Goal: Find contact information: Obtain details needed to contact an individual or organization

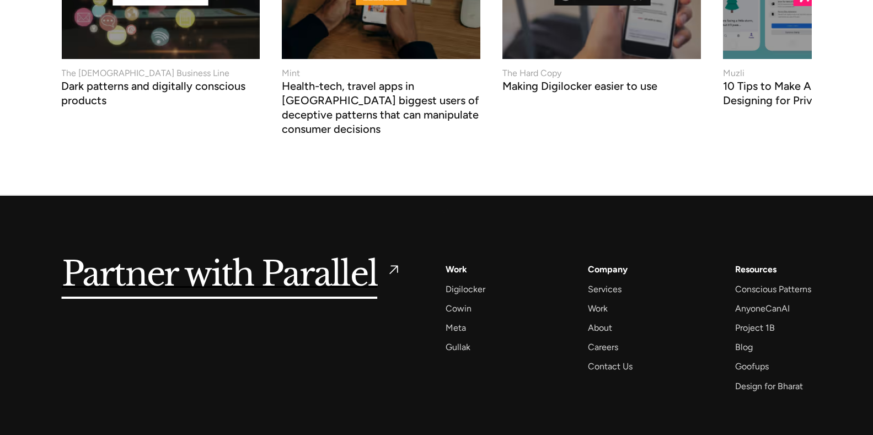
scroll to position [4322, 0]
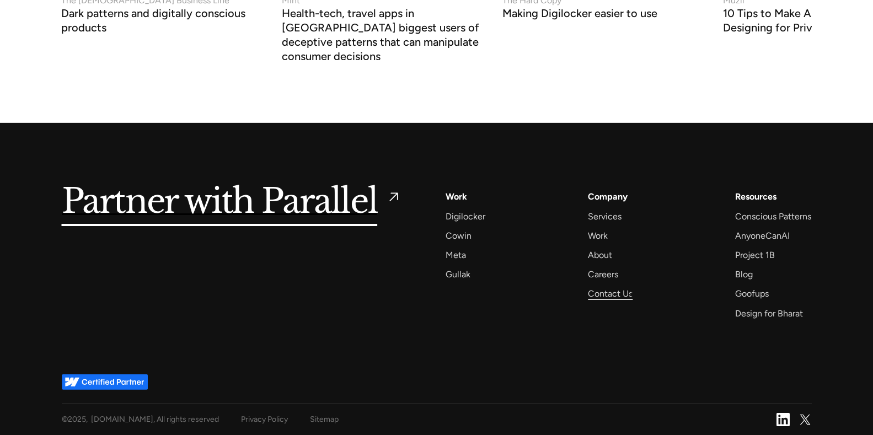
click at [624, 294] on div "Contact Us" at bounding box center [610, 293] width 45 height 15
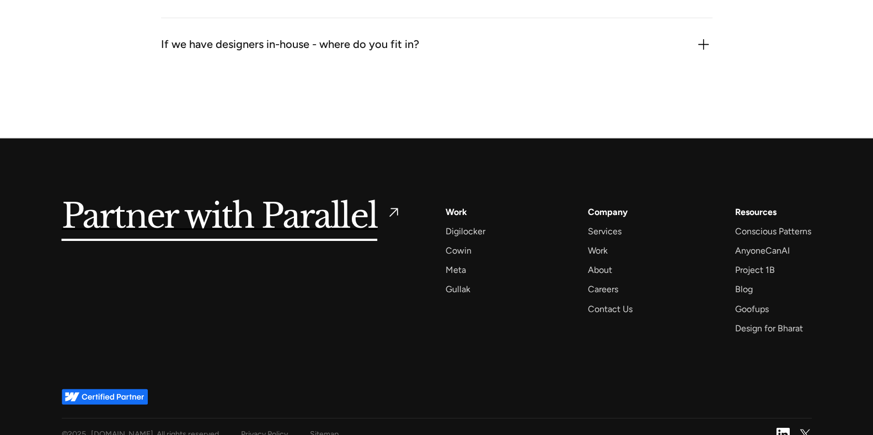
scroll to position [1756, 0]
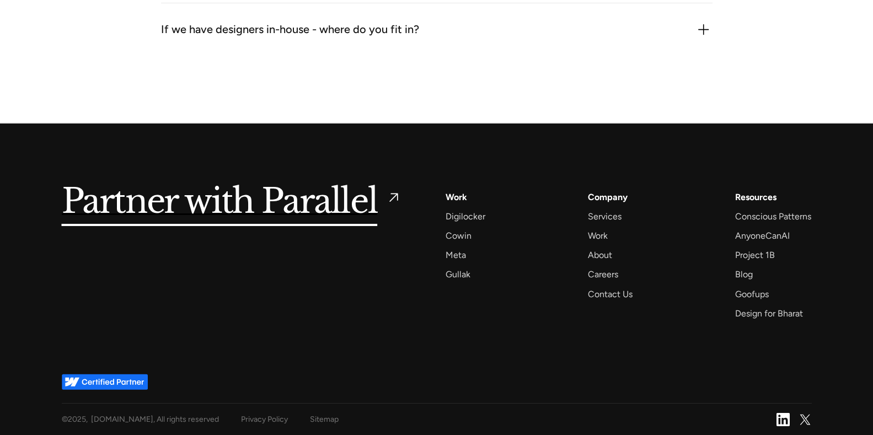
click at [255, 414] on div "Privacy Policy" at bounding box center [264, 420] width 47 height 14
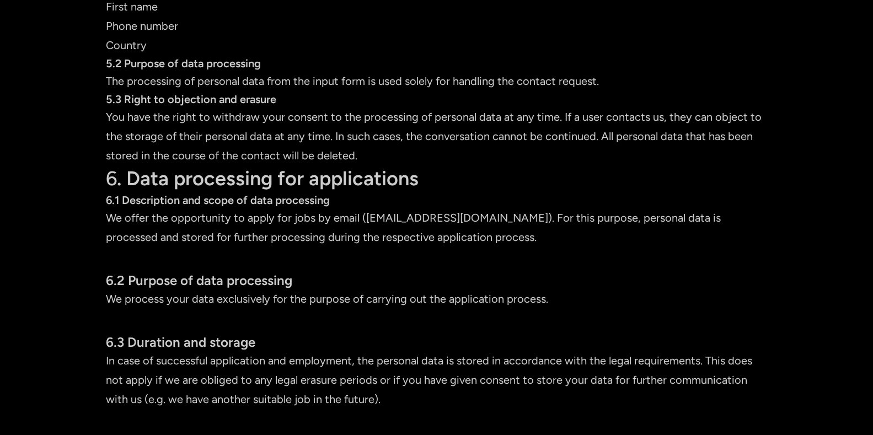
scroll to position [4055, 0]
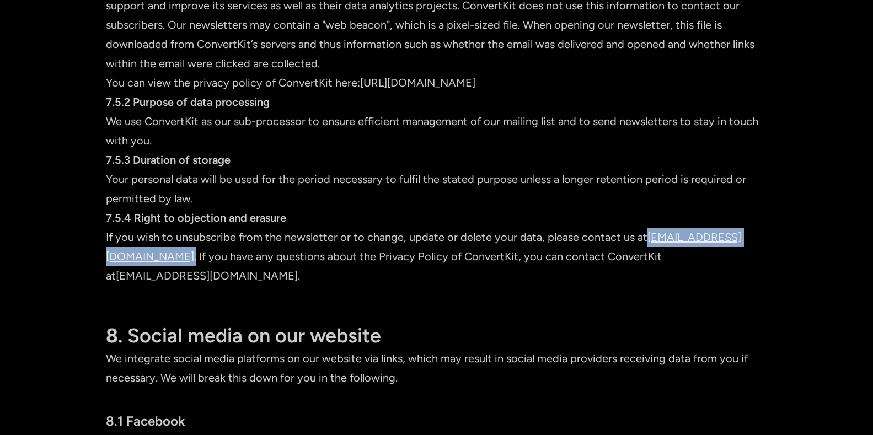
drag, startPoint x: 757, startPoint y: 217, endPoint x: 651, endPoint y: 219, distance: 106.0
click at [651, 228] on p "If you wish to unsubscribe from the newsletter or to change, update or delete y…" at bounding box center [437, 257] width 662 height 58
copy p "hello@parallelhq.com ."
